Goal: Transaction & Acquisition: Purchase product/service

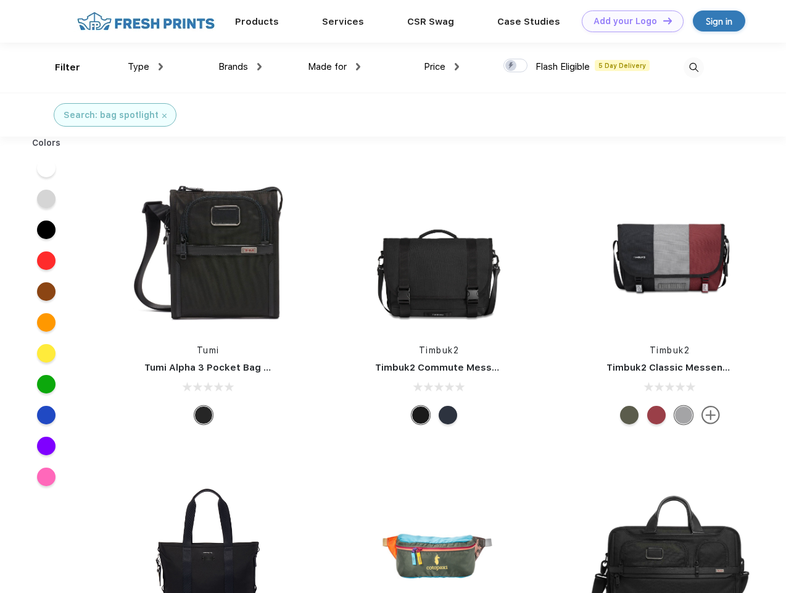
click at [628, 21] on link "Add your Logo Design Tool" at bounding box center [633, 21] width 102 height 22
click at [0, 0] on div "Design Tool" at bounding box center [0, 0] width 0 height 0
click at [662, 20] on link "Add your Logo Design Tool" at bounding box center [633, 21] width 102 height 22
click at [59, 67] on div "Filter" at bounding box center [67, 67] width 25 height 14
click at [146, 67] on span "Type" at bounding box center [139, 66] width 22 height 11
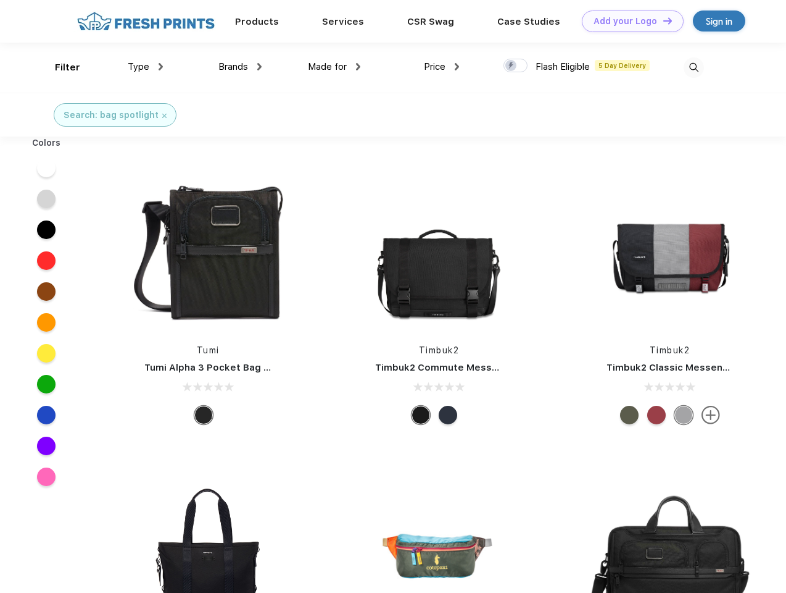
click at [240, 67] on span "Brands" at bounding box center [233, 66] width 30 height 11
click at [335, 67] on span "Made for" at bounding box center [327, 66] width 39 height 11
click at [442, 67] on span "Price" at bounding box center [435, 66] width 22 height 11
click at [516, 66] on div at bounding box center [516, 66] width 24 height 14
click at [512, 66] on input "checkbox" at bounding box center [508, 62] width 8 height 8
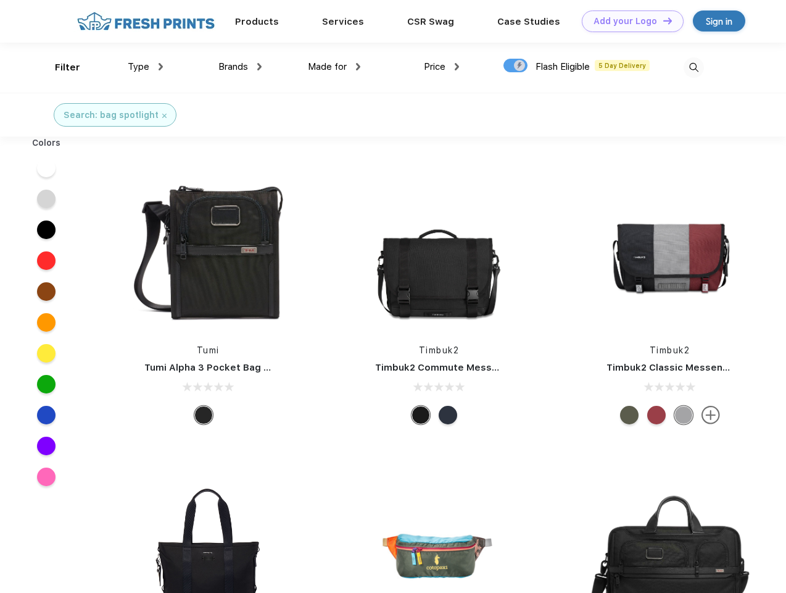
click at [694, 67] on img at bounding box center [694, 67] width 20 height 20
